Goal: Task Accomplishment & Management: Manage account settings

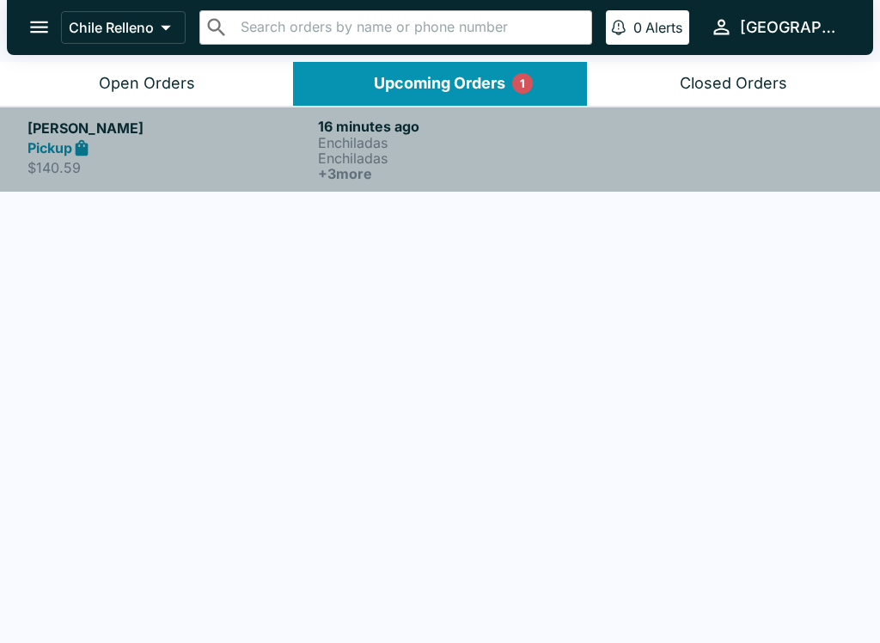
click at [40, 134] on h5 "[PERSON_NAME]" at bounding box center [170, 128] width 284 height 21
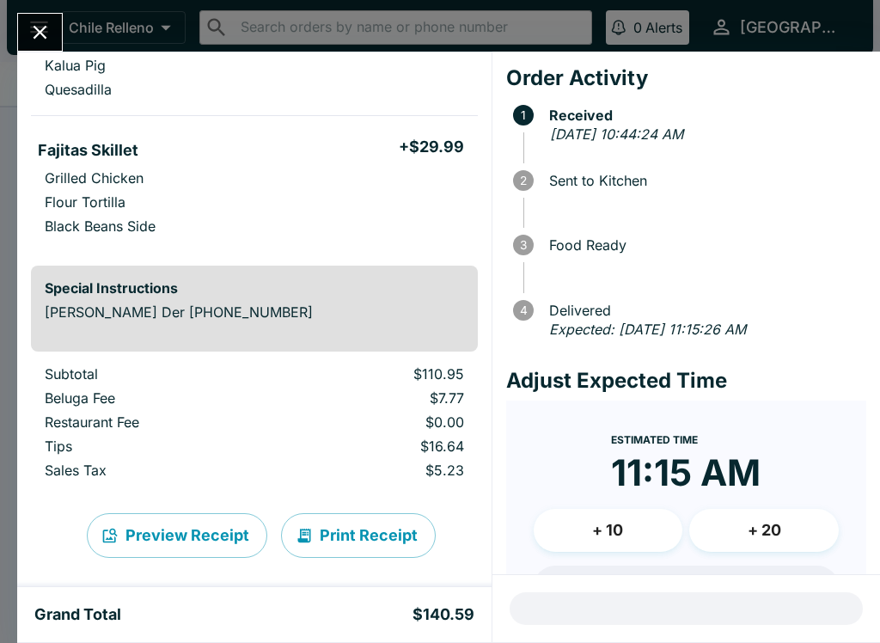
scroll to position [717, 0]
click at [35, 21] on icon "Close" at bounding box center [39, 32] width 23 height 23
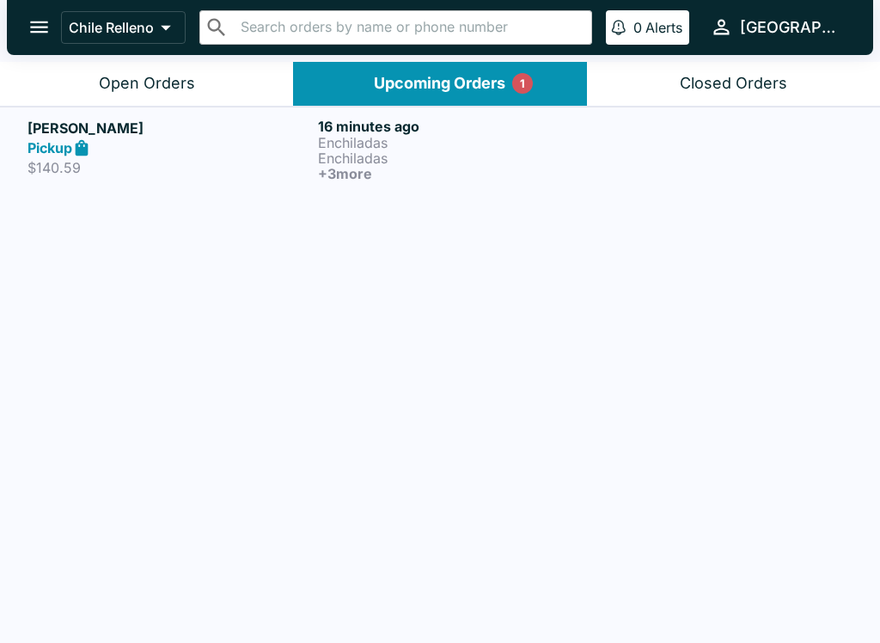
click at [60, 148] on strong "Pickup" at bounding box center [50, 147] width 45 height 17
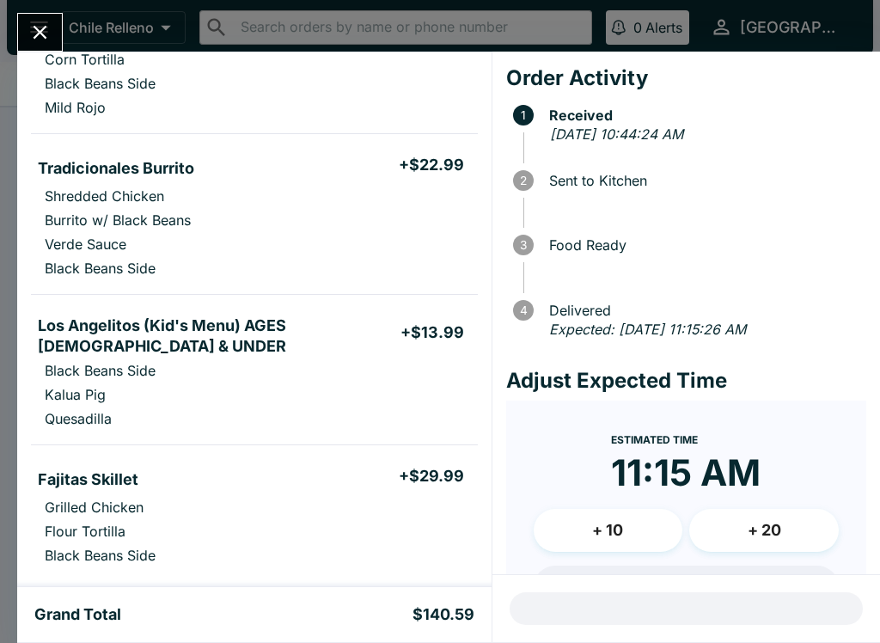
scroll to position [383, 0]
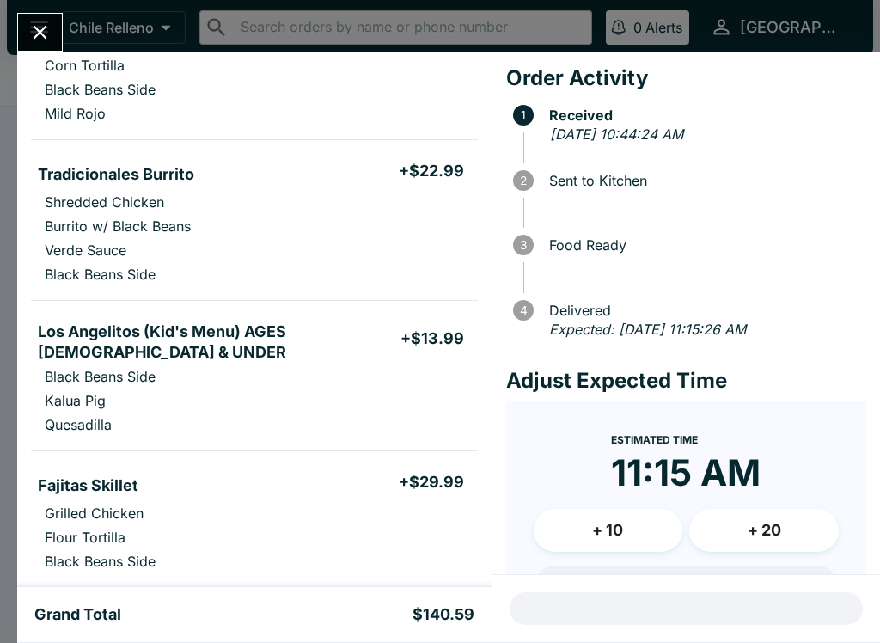
click at [32, 19] on button "Close" at bounding box center [40, 32] width 44 height 37
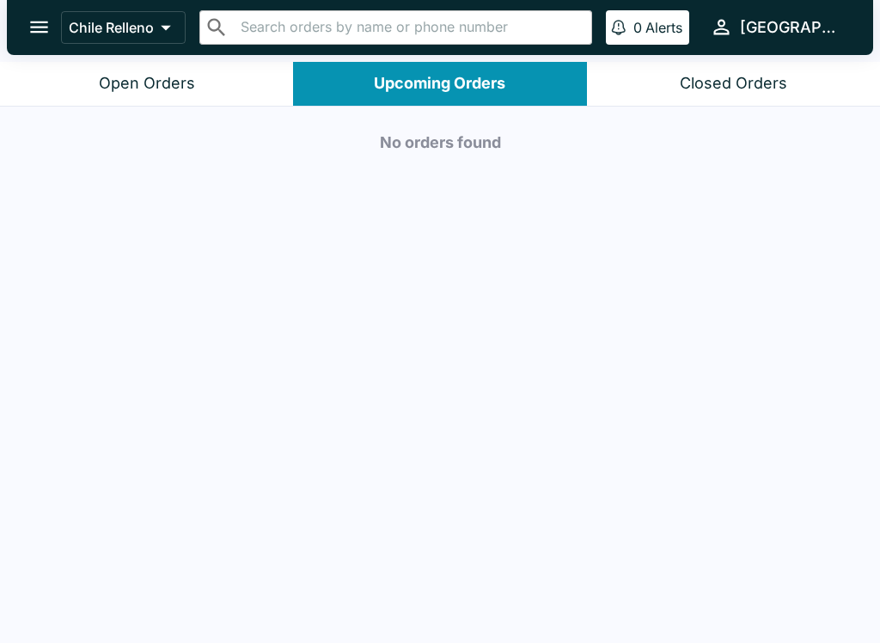
click at [160, 88] on div "Open Orders" at bounding box center [147, 84] width 96 height 20
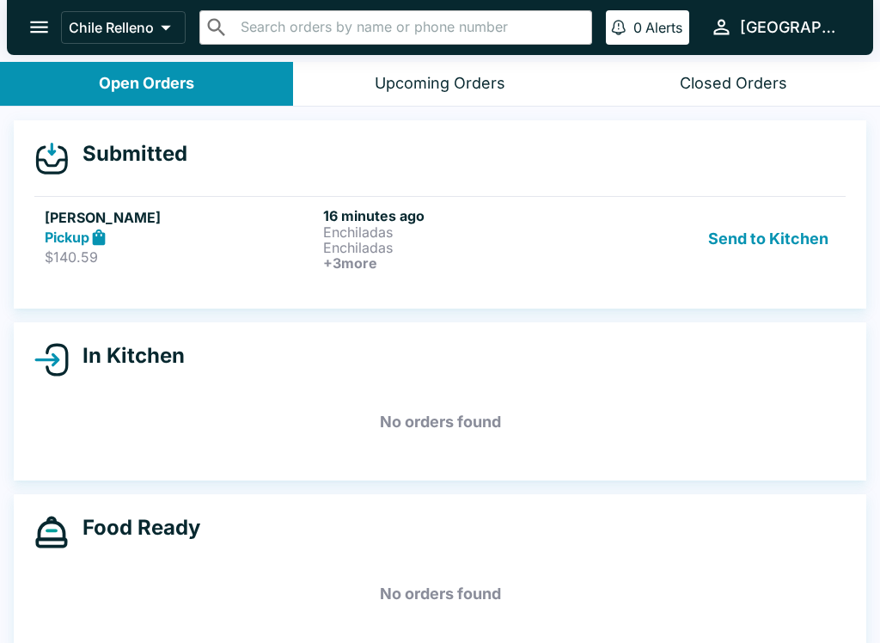
click at [731, 227] on button "Send to Kitchen" at bounding box center [768, 239] width 134 height 64
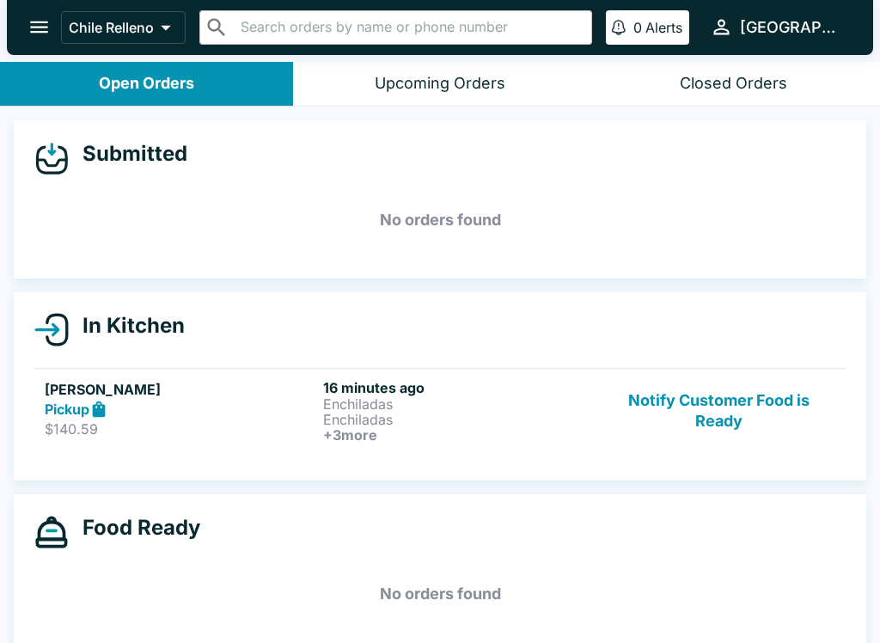
click at [66, 403] on strong "Pickup" at bounding box center [67, 409] width 45 height 17
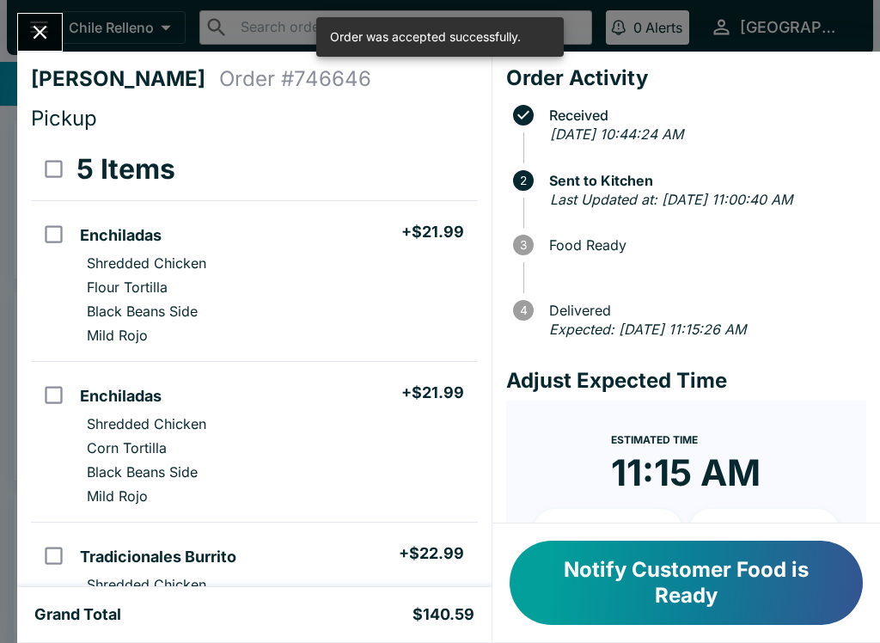
click at [44, 26] on icon "Close" at bounding box center [39, 32] width 23 height 23
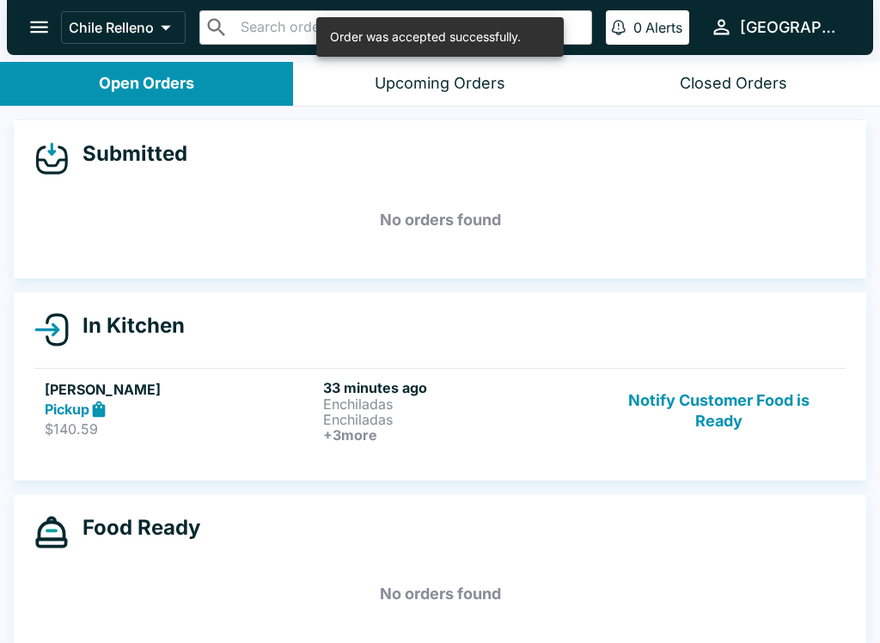
click at [726, 399] on button "Notify Customer Food is Ready" at bounding box center [719, 411] width 233 height 64
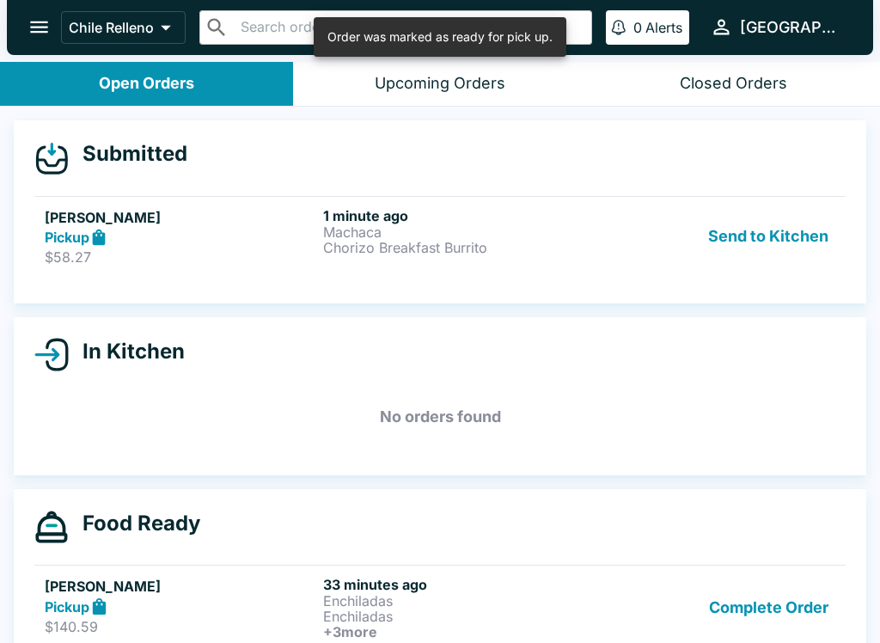
click at [768, 232] on button "Send to Kitchen" at bounding box center [768, 236] width 134 height 59
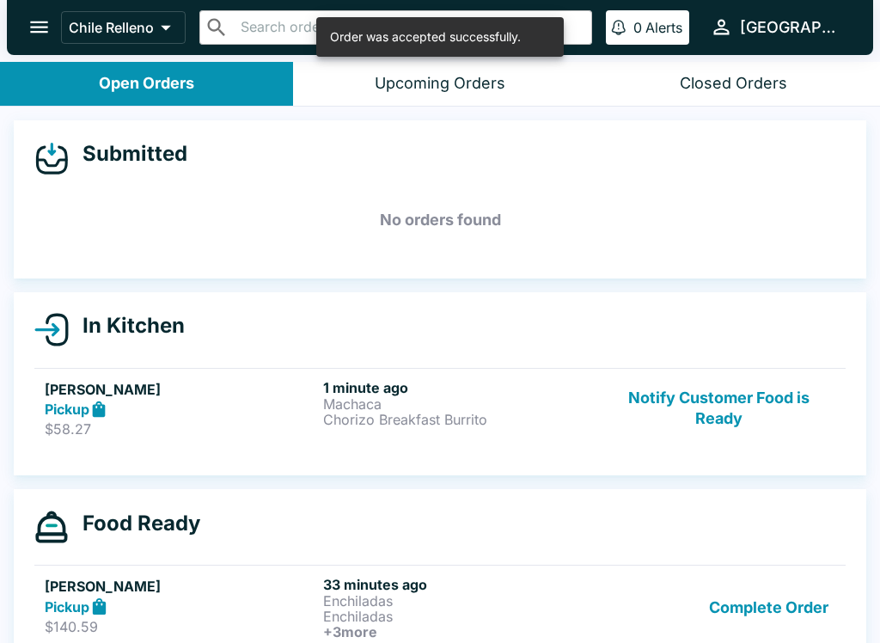
click at [86, 402] on strong "Pickup" at bounding box center [67, 409] width 45 height 17
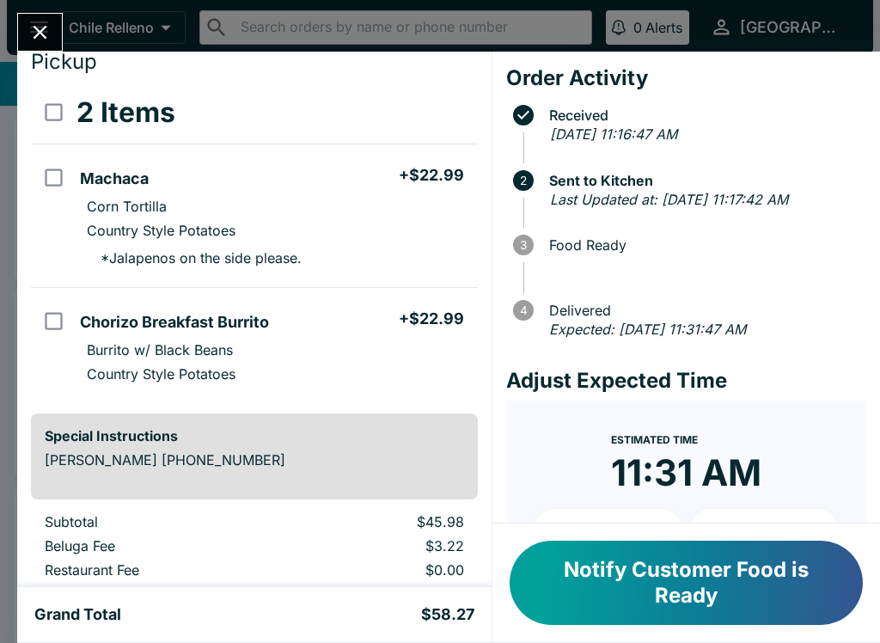
scroll to position [46, 0]
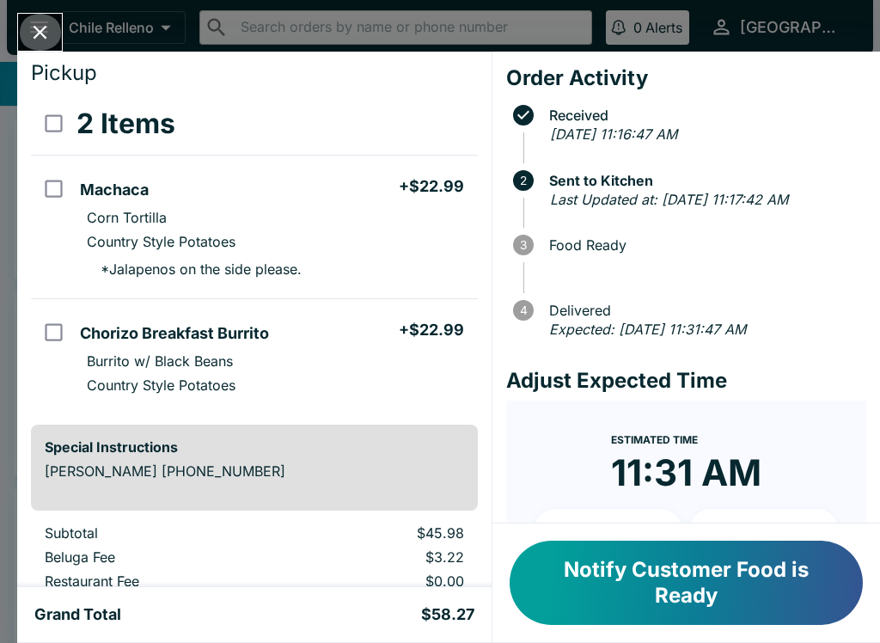
click at [34, 29] on icon "Close" at bounding box center [39, 32] width 23 height 23
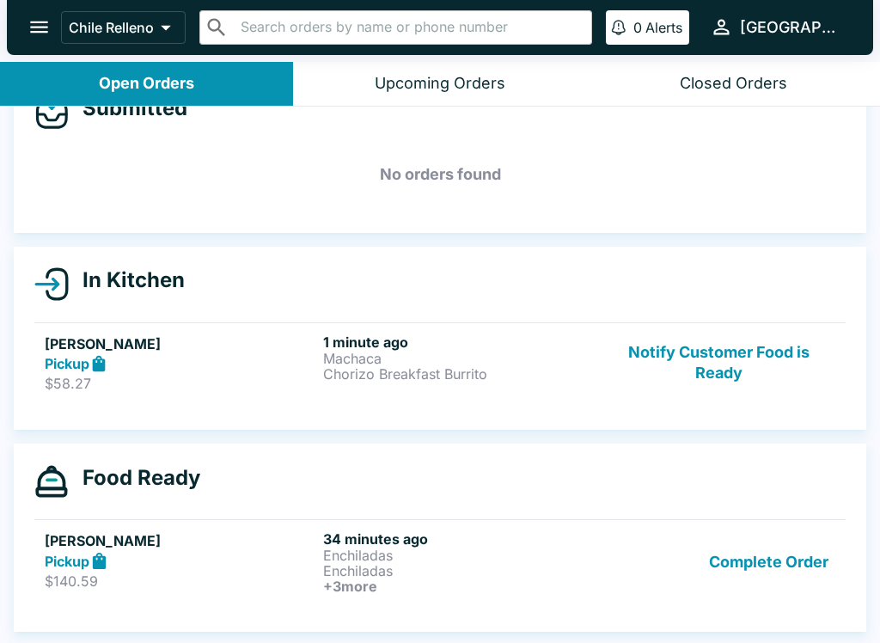
scroll to position [46, 0]
click at [772, 355] on button "Notify Customer Food is Ready" at bounding box center [719, 363] width 233 height 59
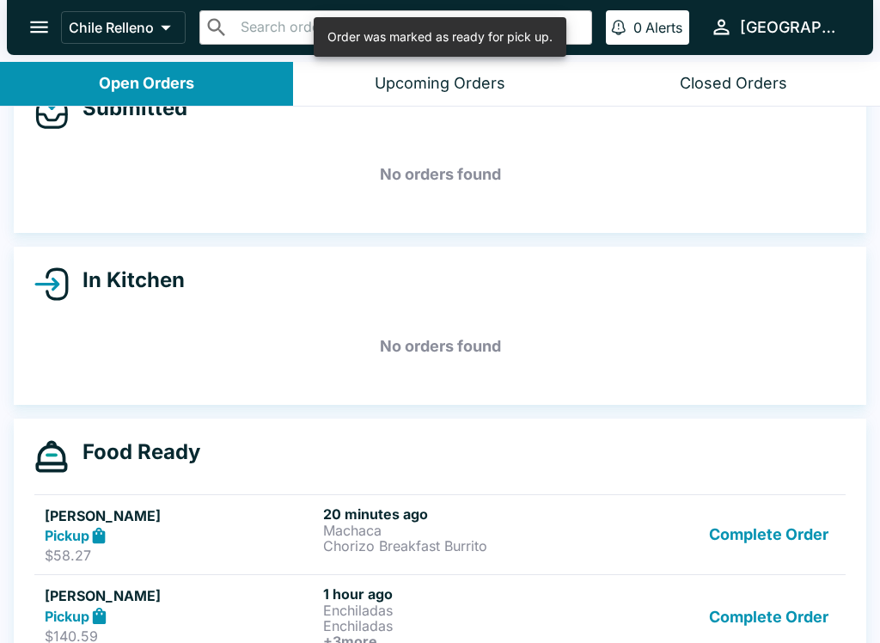
click at [786, 609] on button "Complete Order" at bounding box center [768, 617] width 133 height 64
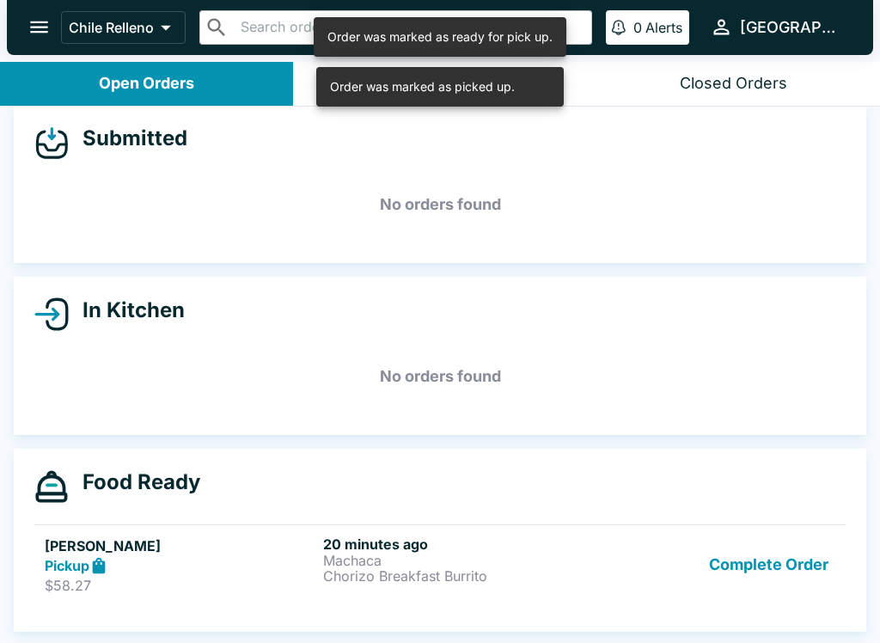
click at [756, 546] on button "Complete Order" at bounding box center [768, 565] width 133 height 59
